Goal: Navigation & Orientation: Find specific page/section

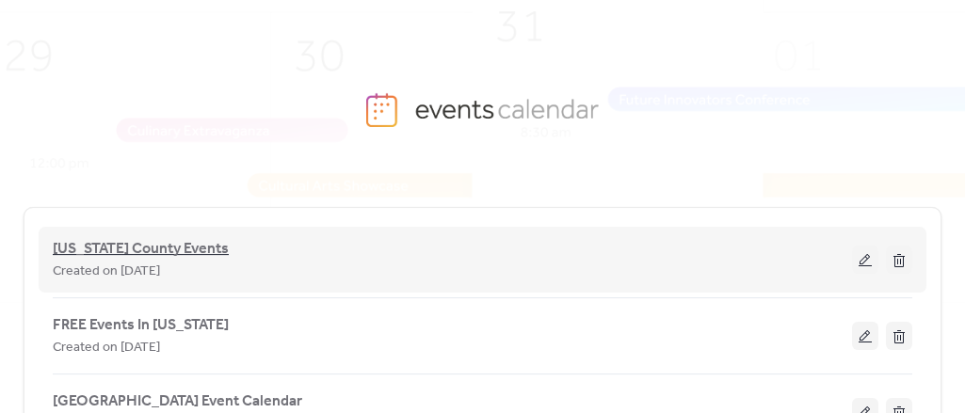
click at [88, 253] on span "[US_STATE] County Events" at bounding box center [141, 249] width 176 height 23
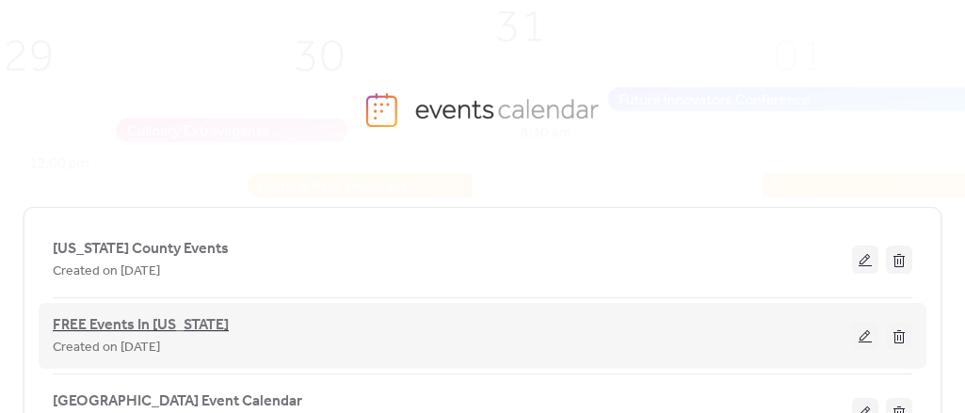
click at [60, 319] on span "FREE Events In [US_STATE]" at bounding box center [141, 325] width 176 height 23
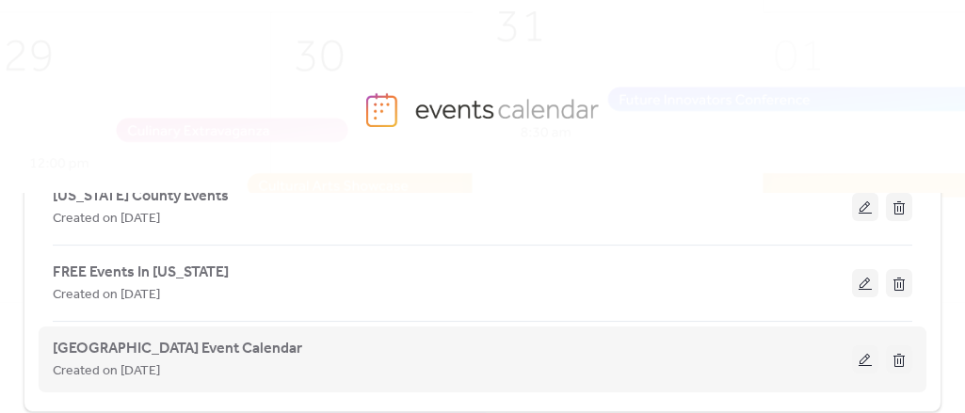
scroll to position [94, 0]
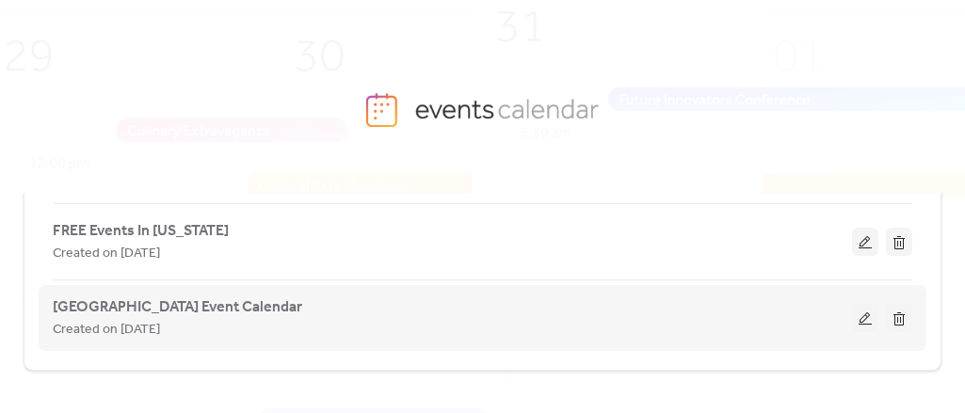
click at [134, 319] on span "Created on [DATE]" at bounding box center [106, 330] width 107 height 23
click at [133, 308] on span "[GEOGRAPHIC_DATA] Event Calendar" at bounding box center [177, 307] width 249 height 23
